Goal: Communication & Community: Connect with others

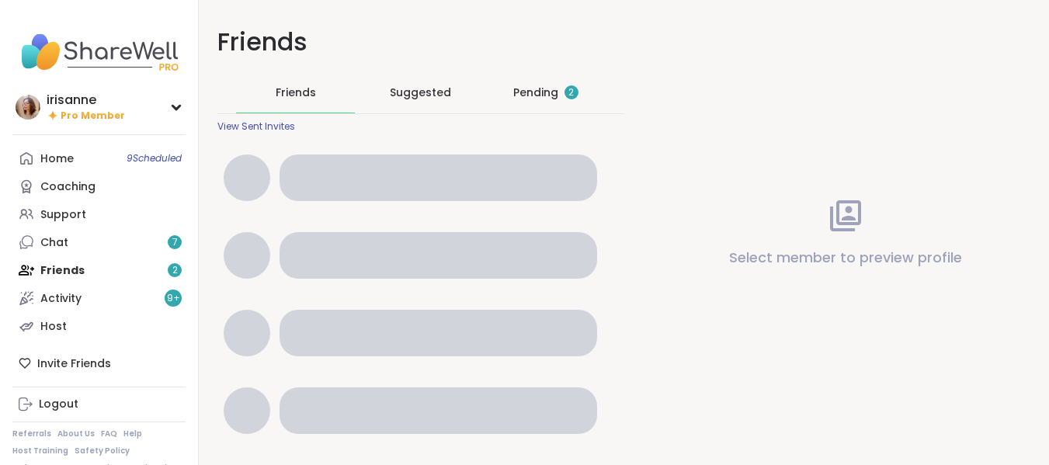
click at [533, 78] on div "Pending 2" at bounding box center [545, 92] width 119 height 40
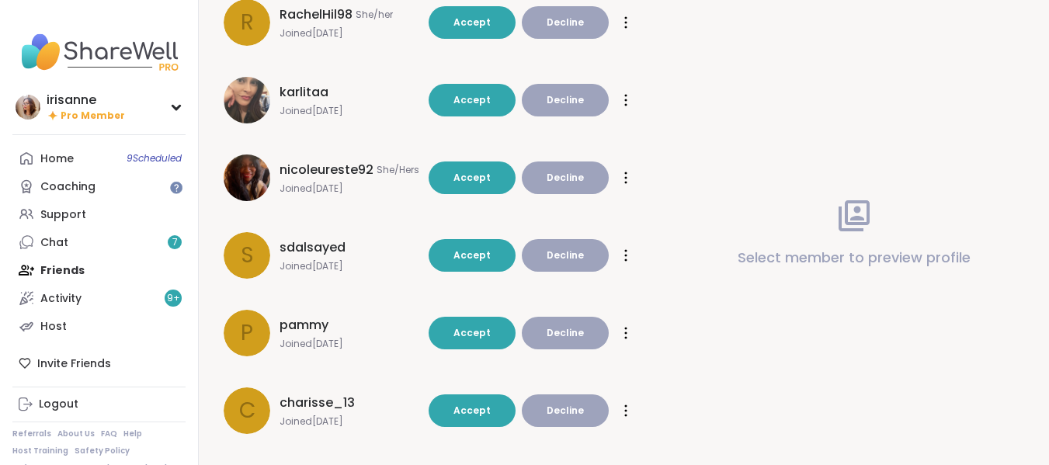
scroll to position [487, 0]
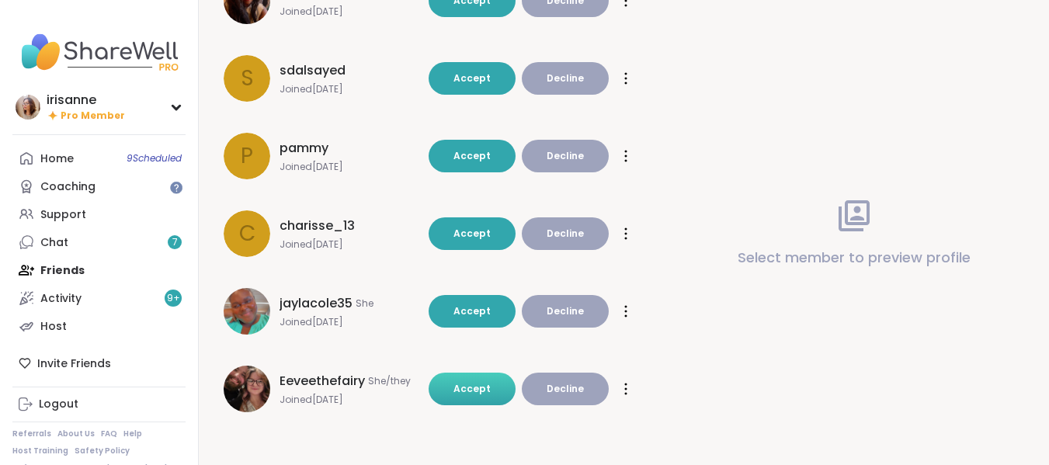
click at [462, 393] on span "Accept" at bounding box center [471, 388] width 37 height 13
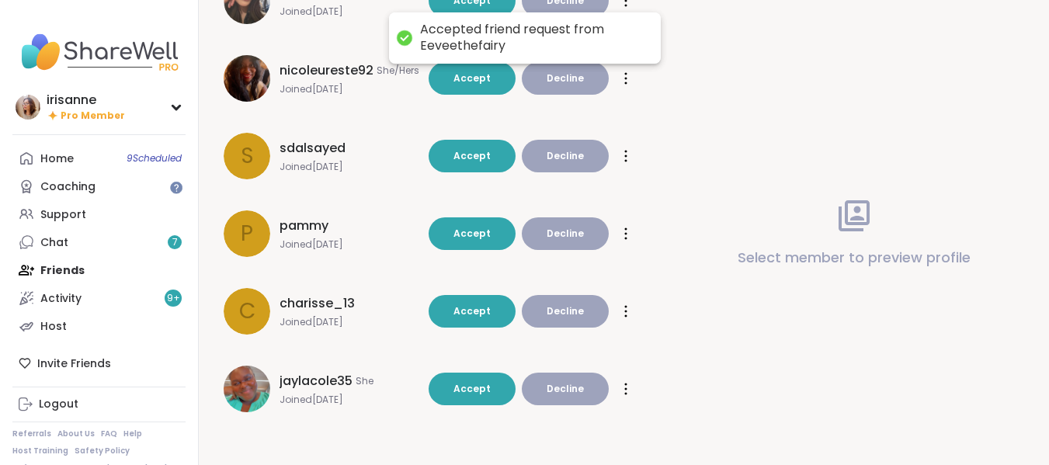
scroll to position [410, 0]
click at [109, 237] on link "Chat 7" at bounding box center [98, 242] width 173 height 28
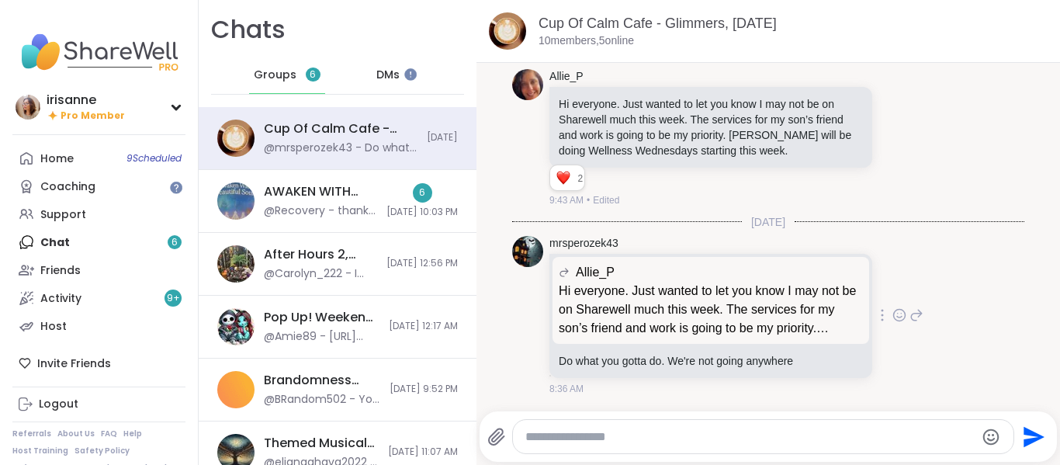
scroll to position [2756, 0]
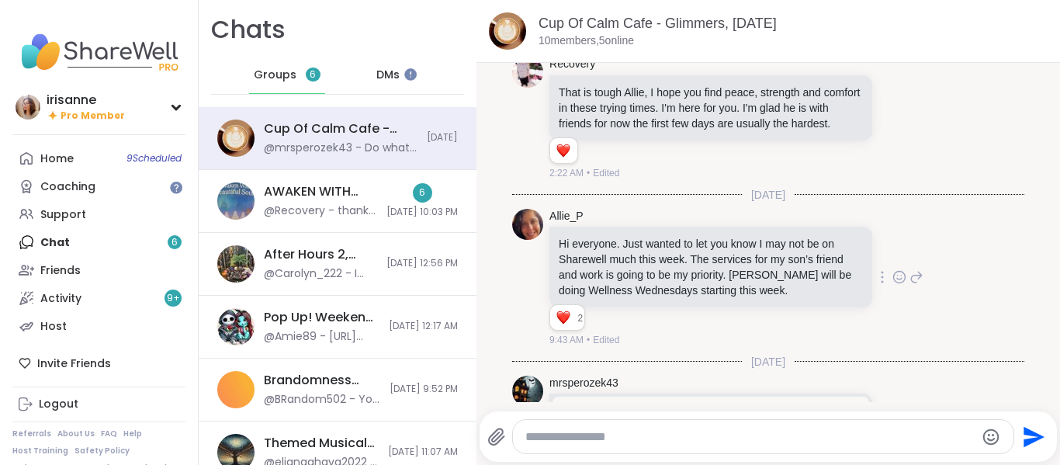
click at [893, 285] on icon at bounding box center [900, 277] width 14 height 16
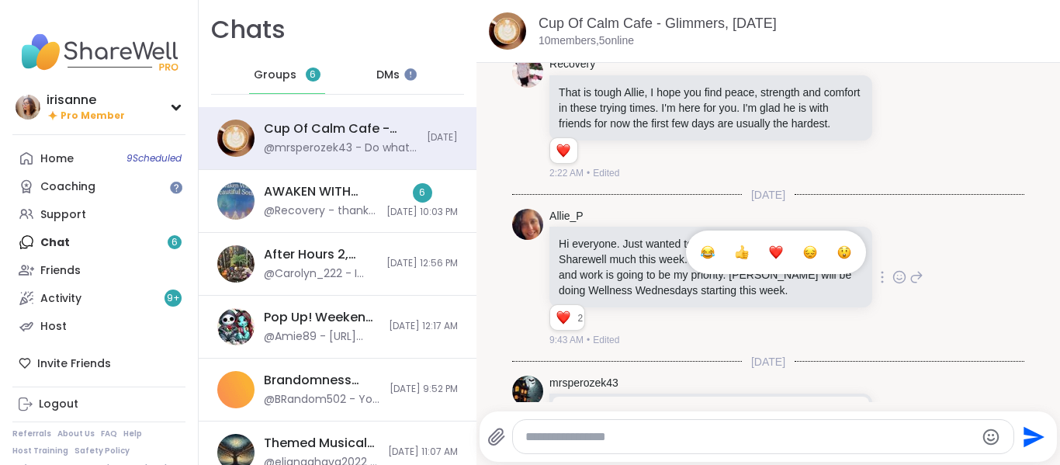
click at [769, 259] on div "Select Reaction: Heart" at bounding box center [776, 252] width 14 height 14
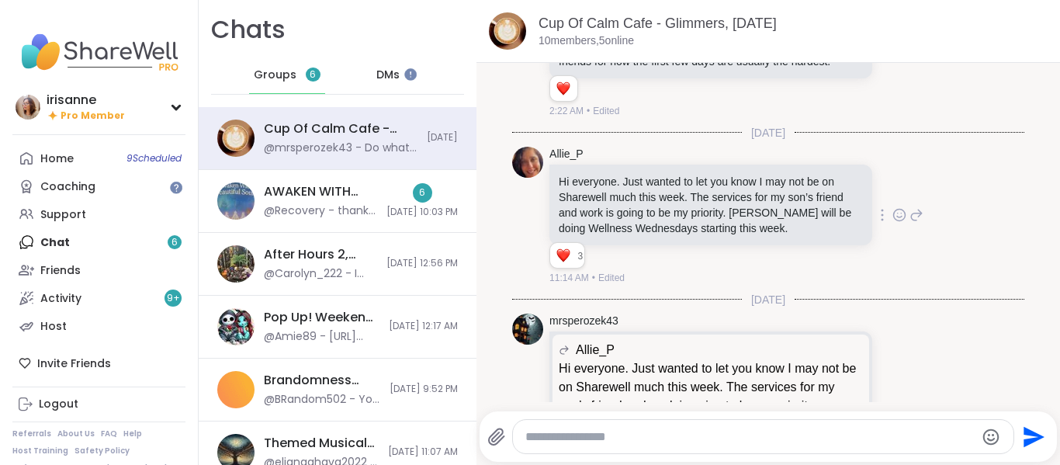
scroll to position [2911, 0]
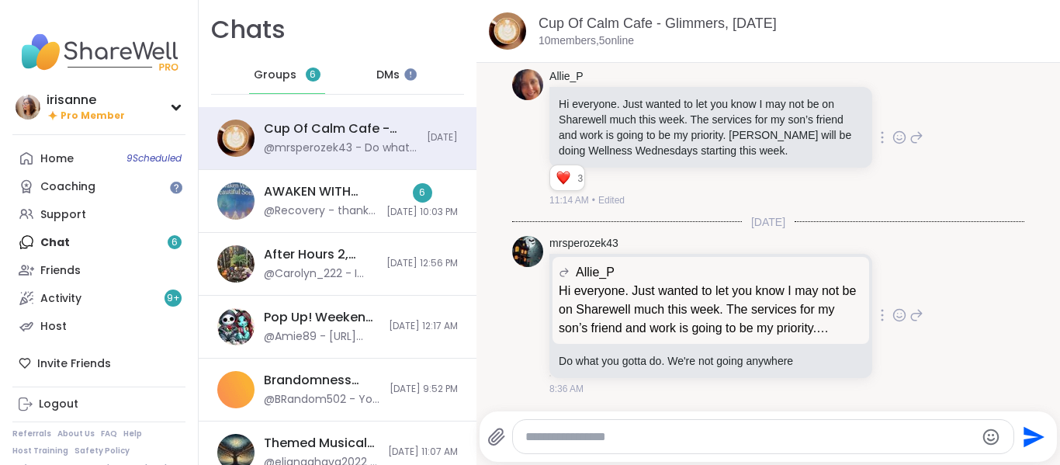
click at [893, 309] on icon at bounding box center [900, 315] width 14 height 16
click at [769, 296] on div "Select Reaction: Heart" at bounding box center [776, 290] width 14 height 14
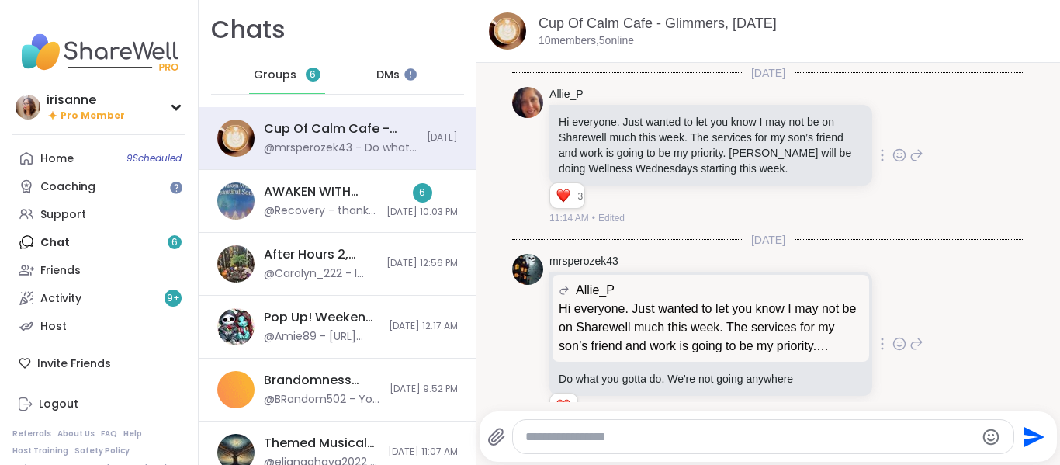
scroll to position [2856, 0]
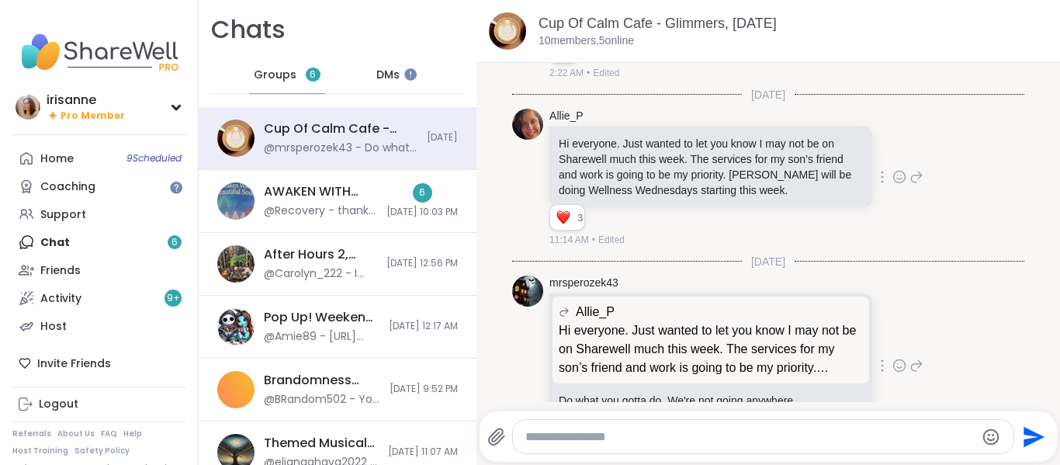
click at [911, 182] on icon at bounding box center [916, 177] width 11 height 11
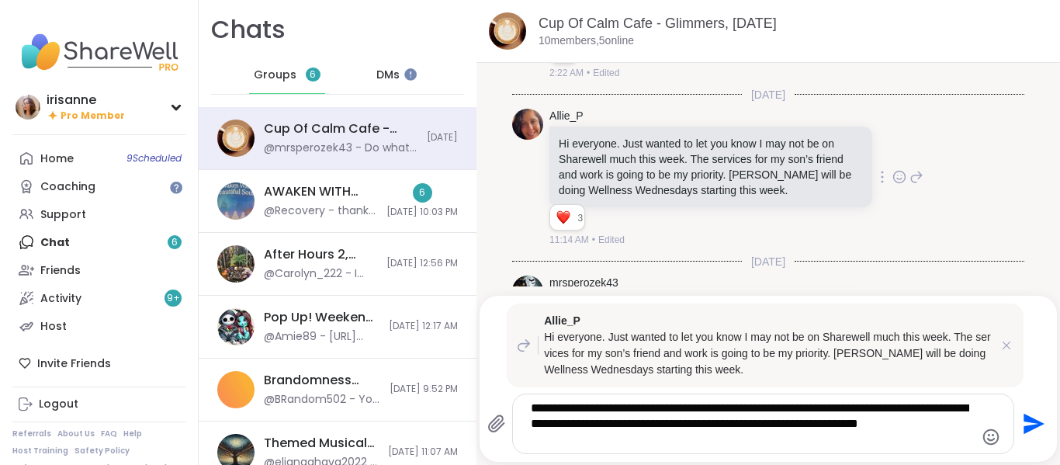
type textarea "**********"
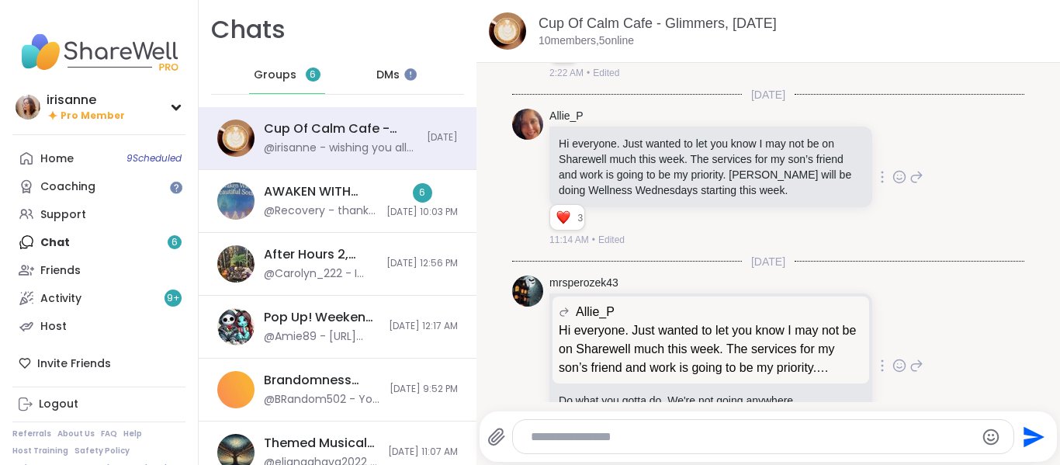
scroll to position [3138, 0]
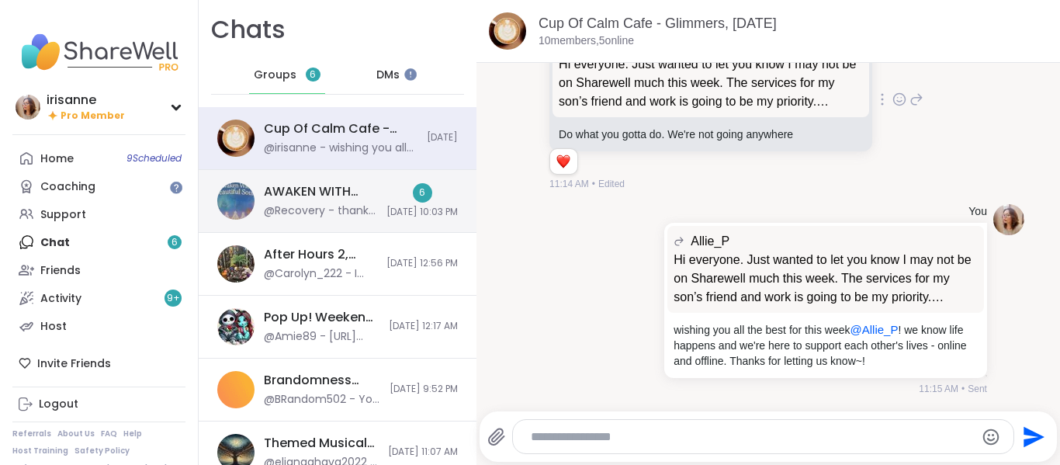
click at [314, 207] on div "@Recovery - thanks bookstar!" at bounding box center [320, 211] width 113 height 16
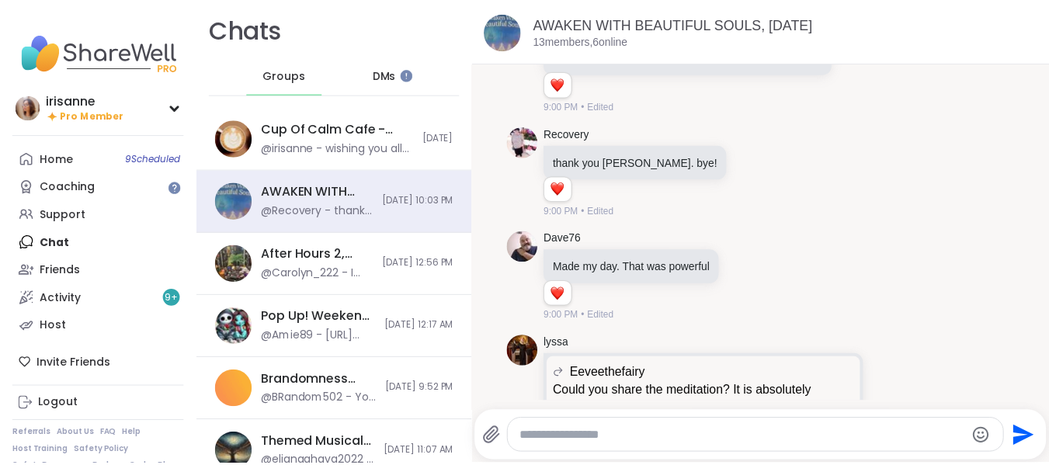
scroll to position [11511, 0]
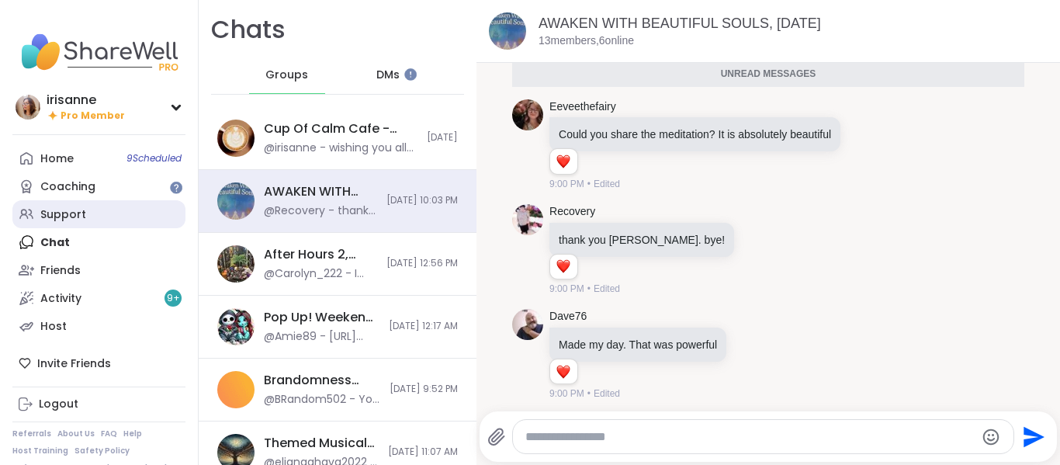
click at [100, 223] on link "Support" at bounding box center [98, 214] width 173 height 28
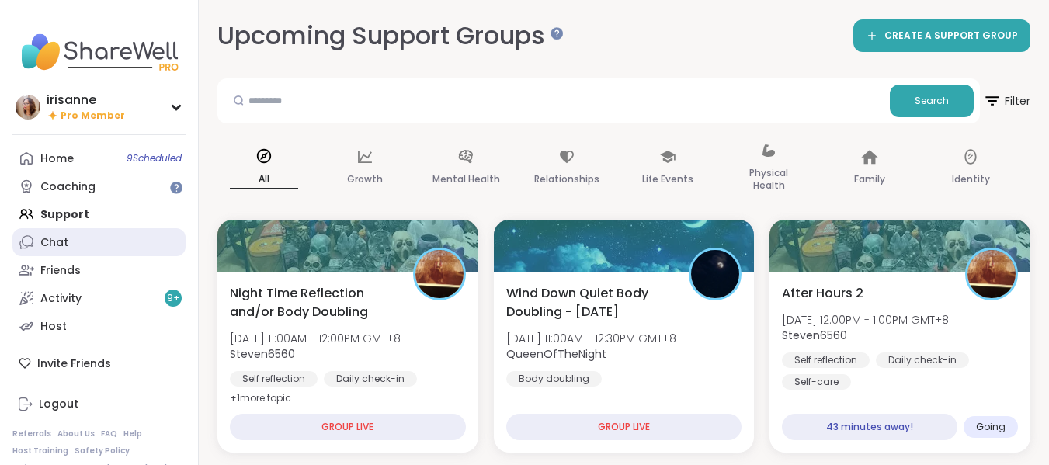
click at [52, 248] on div "Chat" at bounding box center [54, 243] width 28 height 16
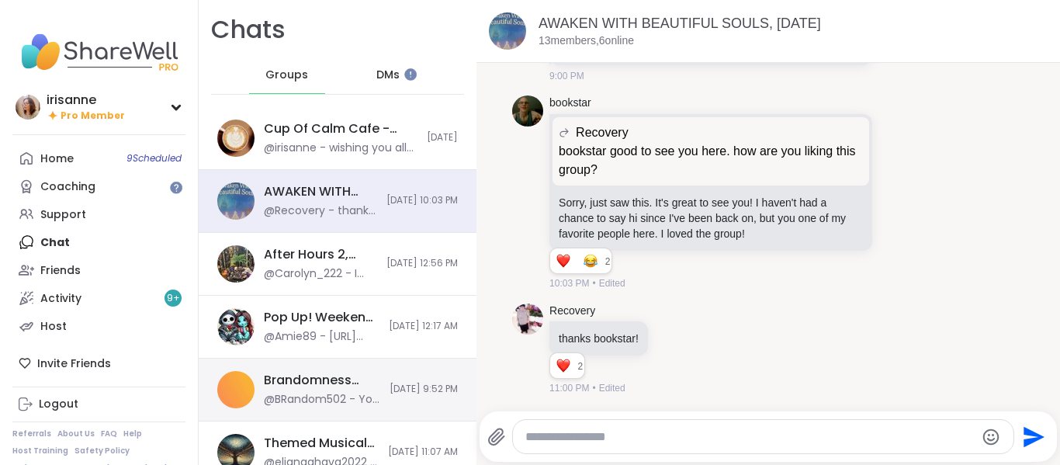
click at [390, 383] on span "[DATE] 9:52 PM" at bounding box center [424, 389] width 68 height 13
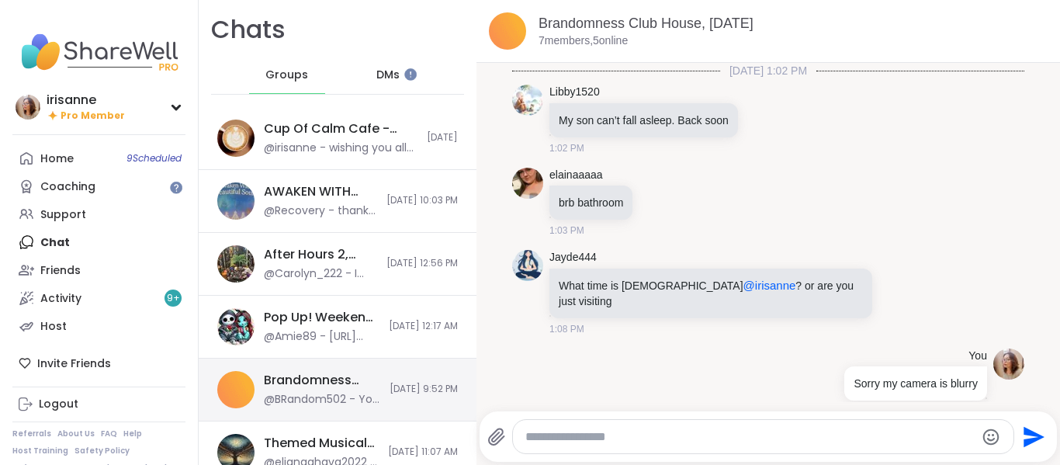
scroll to position [786, 0]
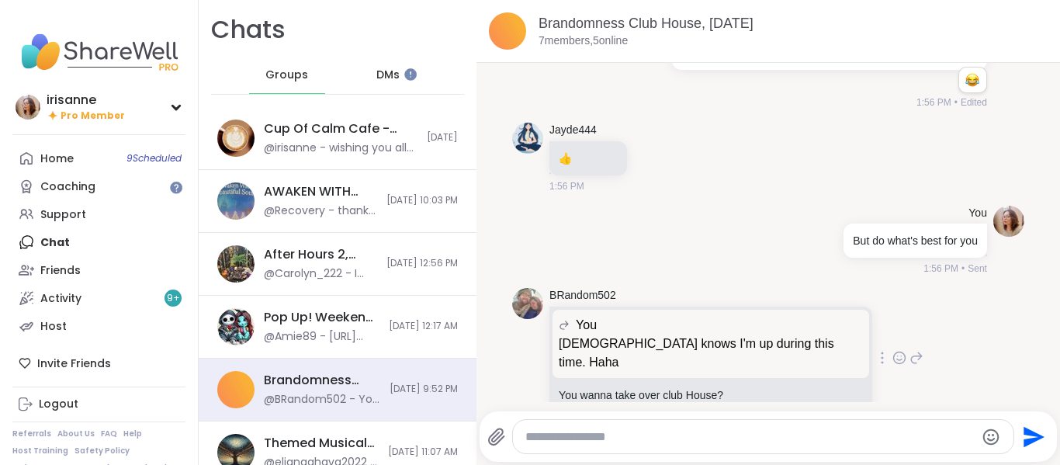
click at [910, 349] on icon at bounding box center [917, 358] width 14 height 19
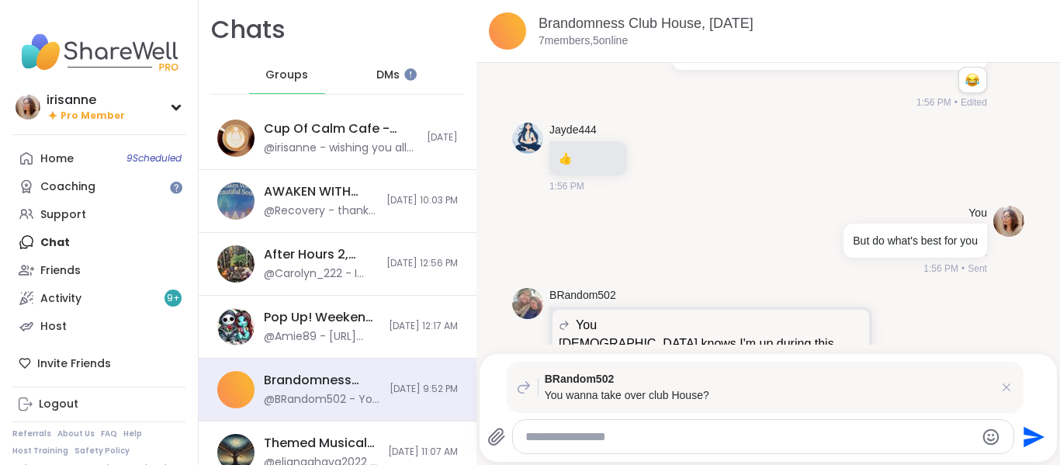
click at [910, 349] on icon at bounding box center [917, 358] width 14 height 19
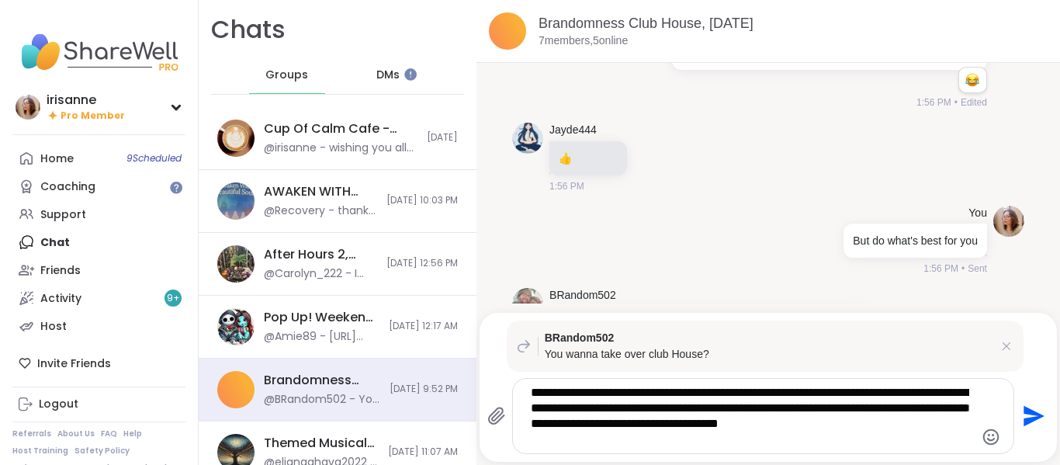
type textarea "**********"
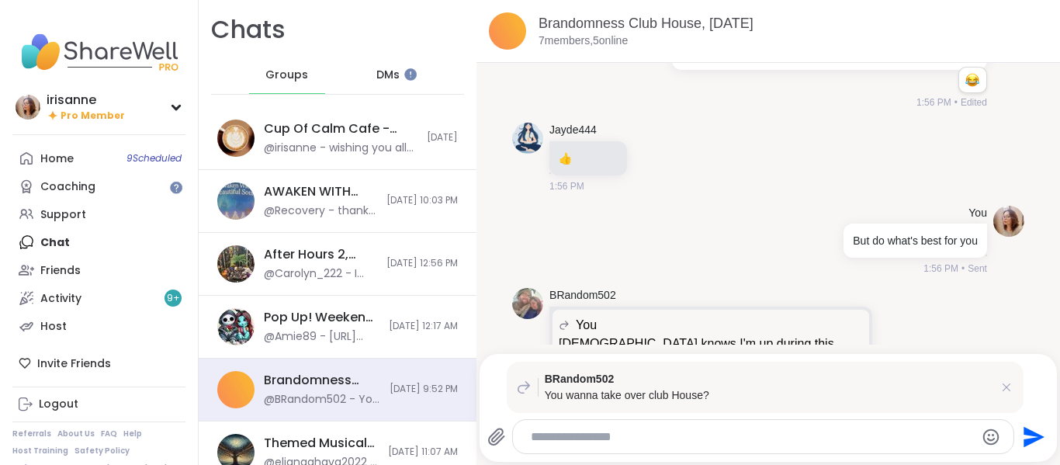
scroll to position [999, 0]
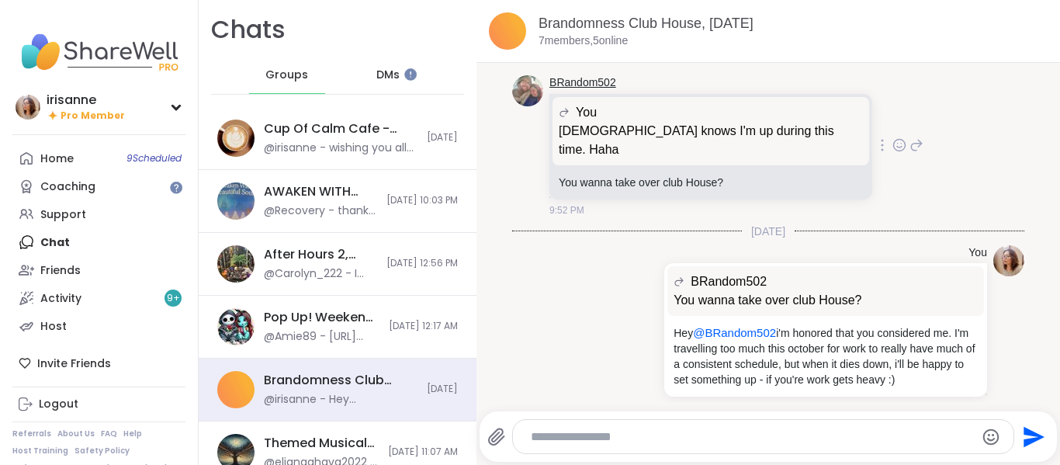
click at [593, 75] on link "BRandom502" at bounding box center [583, 83] width 67 height 16
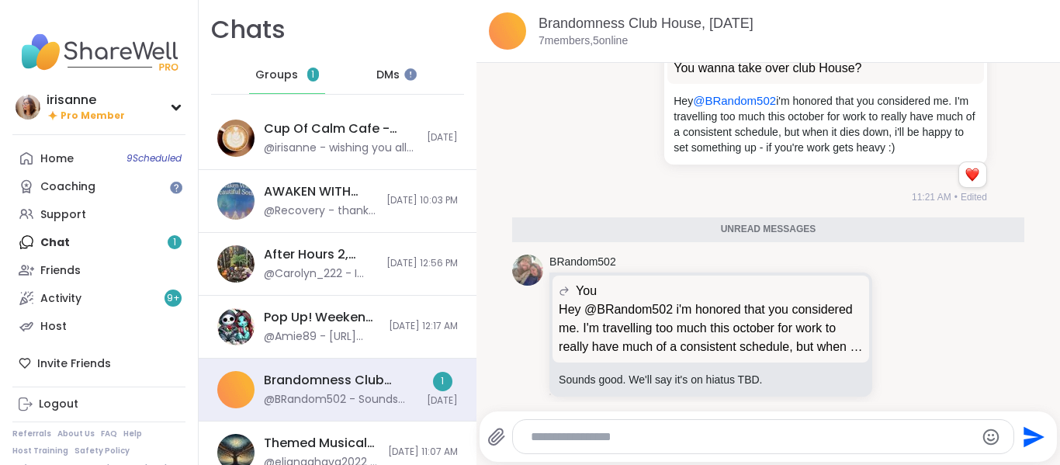
scroll to position [1195, 0]
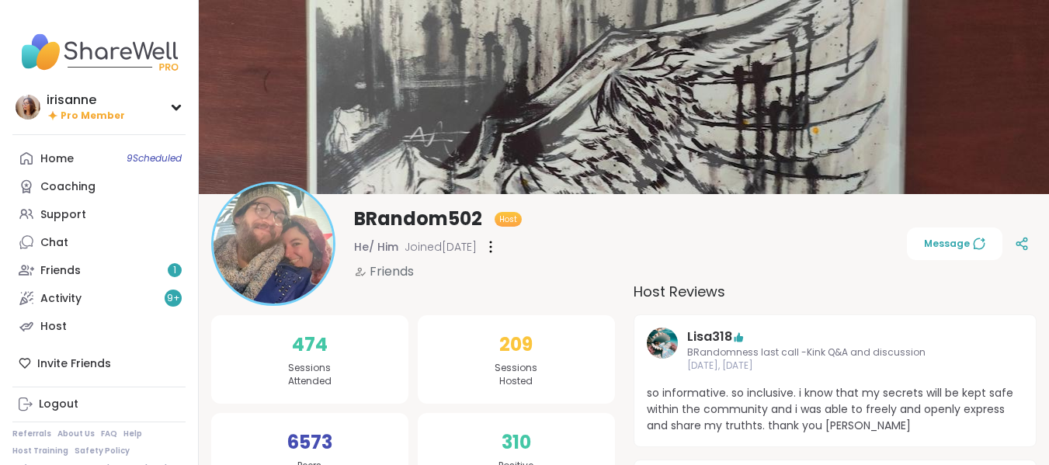
click at [132, 281] on link "Friends 1" at bounding box center [98, 270] width 173 height 28
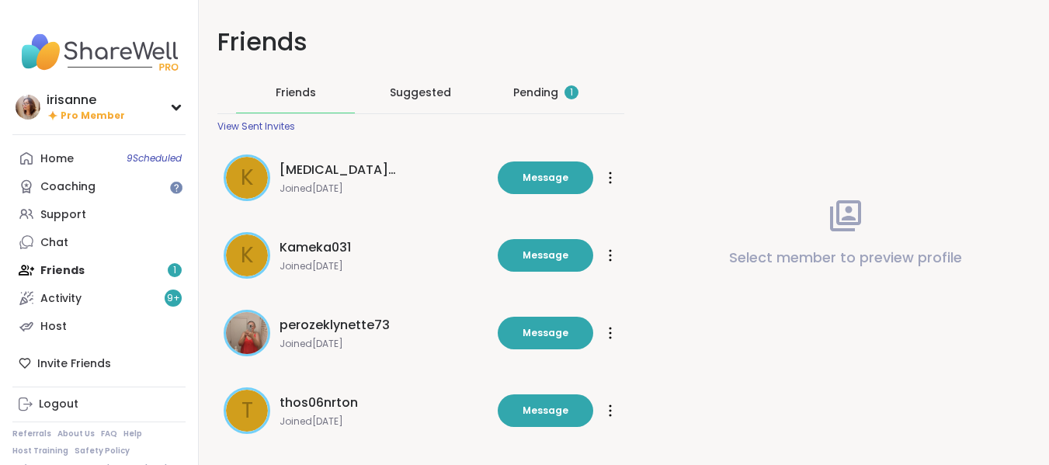
click at [548, 85] on div "Pending 1" at bounding box center [545, 93] width 65 height 16
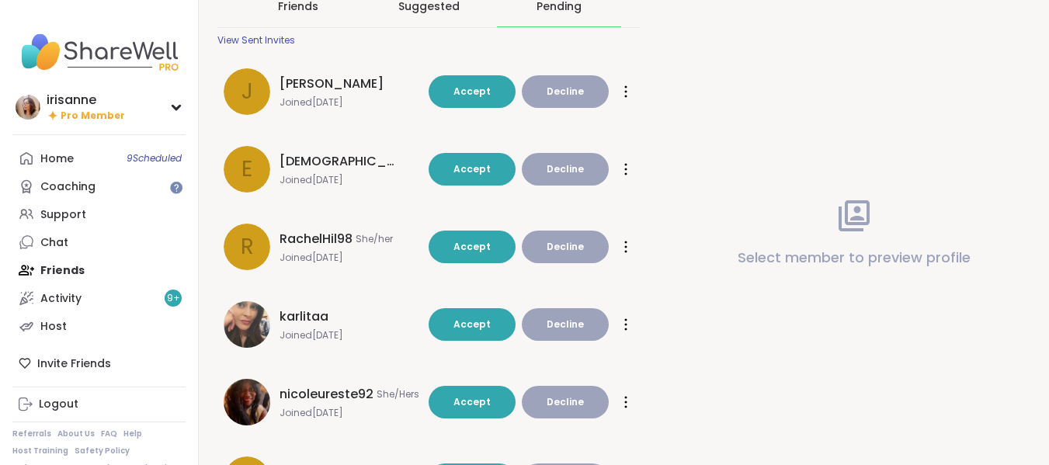
scroll to position [310, 0]
